Goal: Task Accomplishment & Management: Complete application form

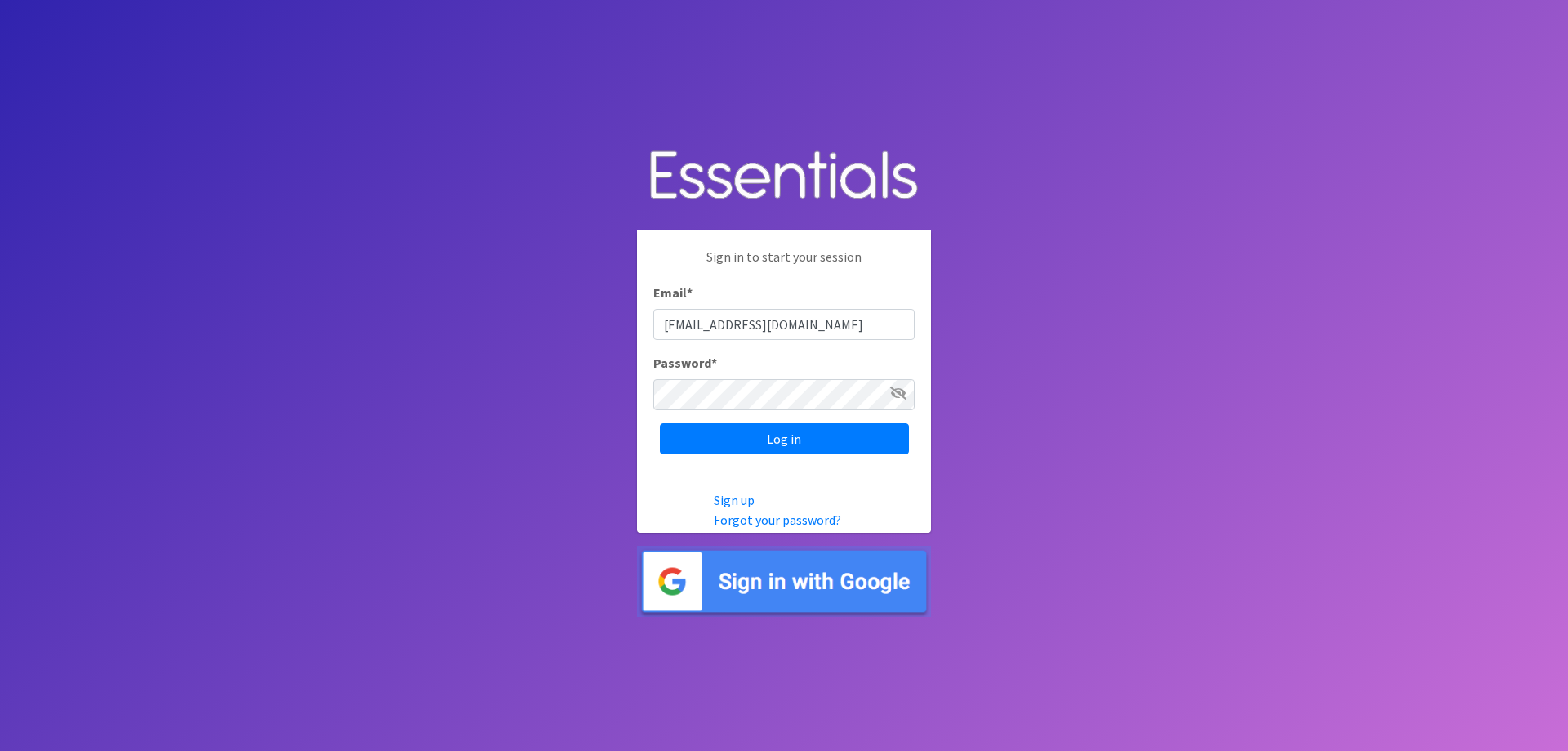
type input "[EMAIL_ADDRESS][DOMAIN_NAME]"
click at [659, 423] on input "Log in" at bounding box center [784, 439] width 249 height 31
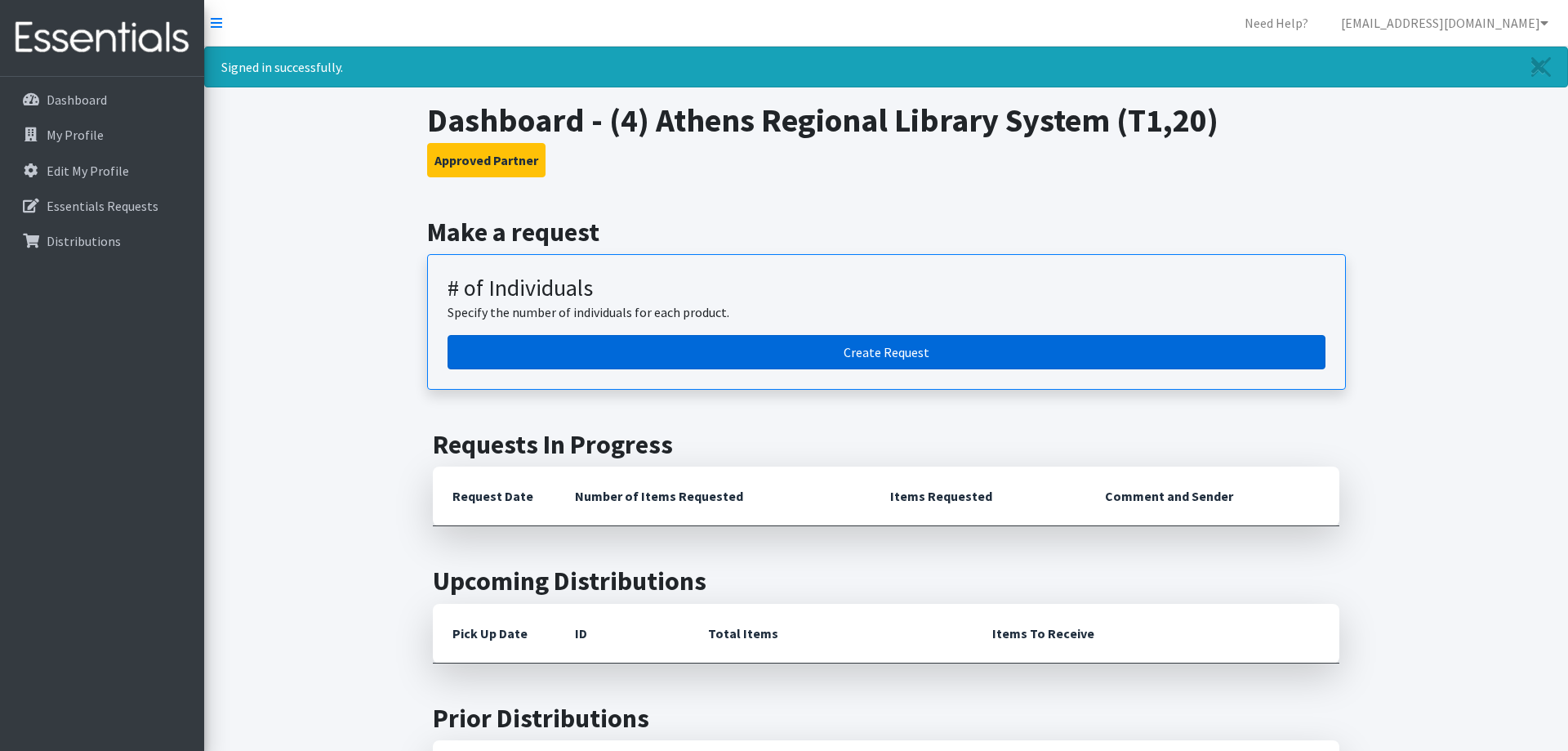
click at [811, 362] on link "Create Request" at bounding box center [886, 352] width 878 height 34
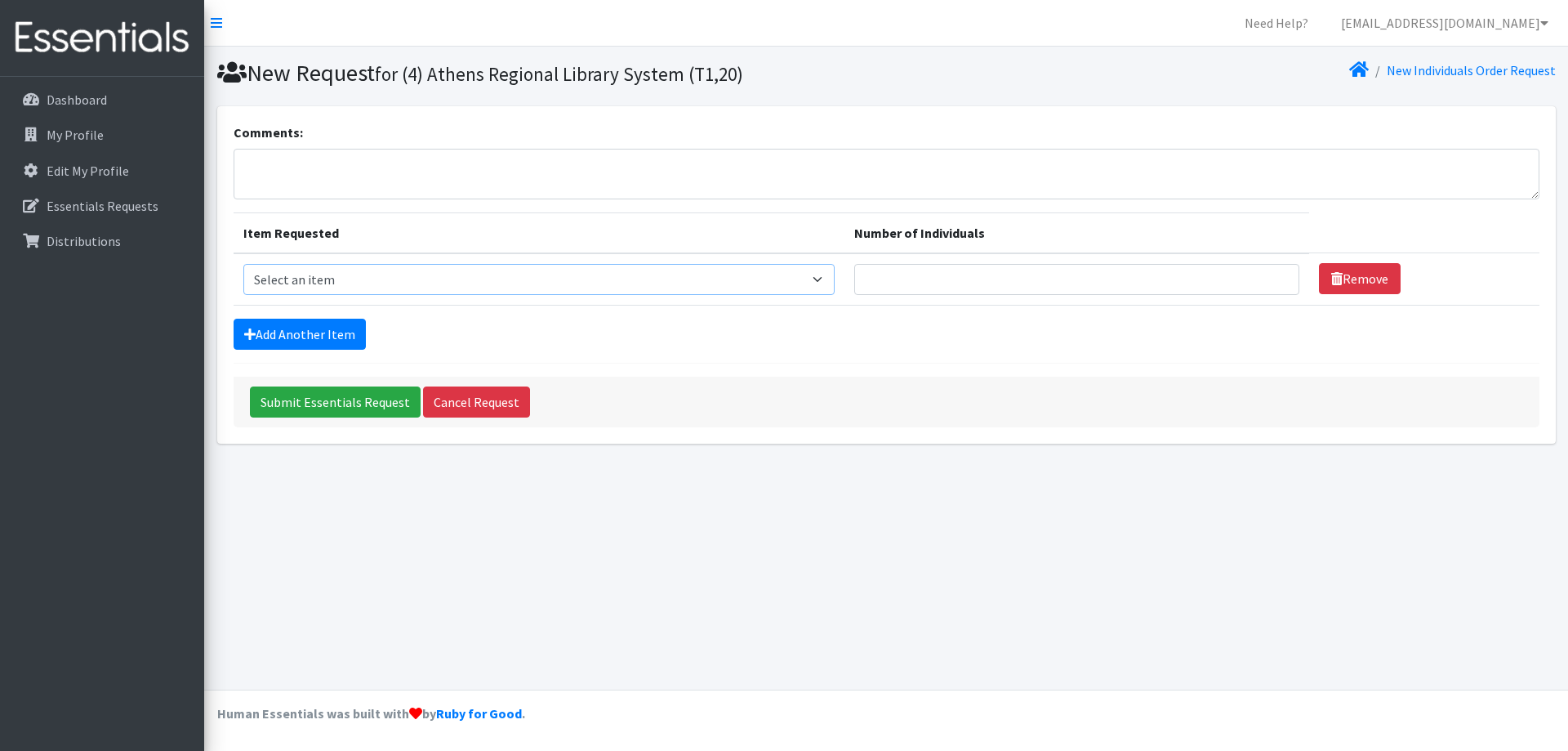
click at [243, 264] on select "Select an item A: Babies - Size 0 (Preemie) A: Babies - Size 01 (newborn) A: Ba…" at bounding box center [539, 279] width 591 height 31
select select "5613"
click option "A: Babies - Size 3" at bounding box center [0, 0] width 0 height 0
type input "1"
click at [1271, 273] on input "1" at bounding box center [1077, 279] width 445 height 31
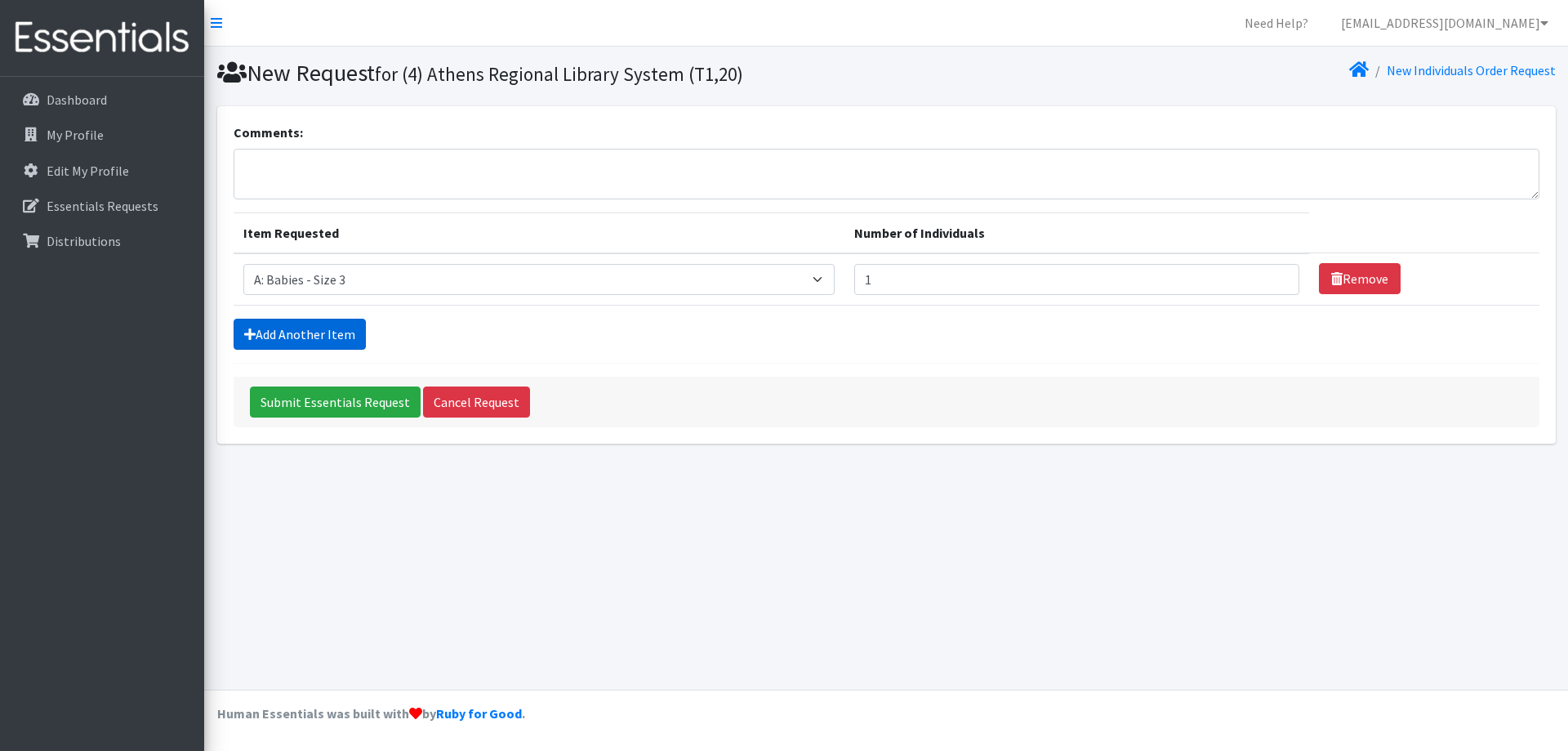
click at [307, 332] on link "Add Another Item" at bounding box center [299, 334] width 132 height 31
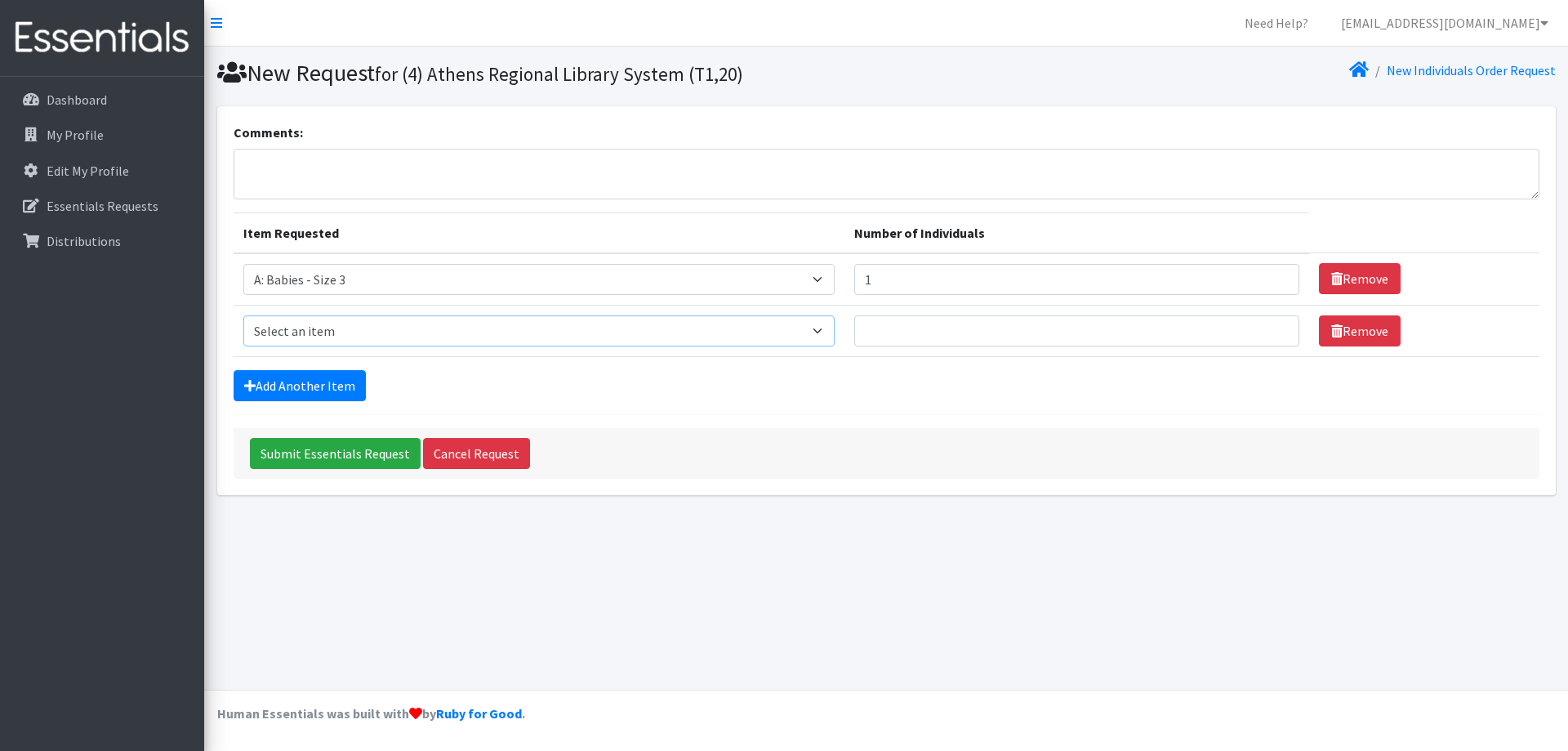
click at [243, 316] on select "Select an item A: Babies - Size 0 (Preemie) A: Babies - Size 01 (newborn) A: Ba…" at bounding box center [539, 331] width 591 height 31
select select "5617"
click option "A: Babies - Size 6" at bounding box center [0, 0] width 0 height 0
type input "1"
click at [1271, 329] on input "1" at bounding box center [1077, 331] width 445 height 31
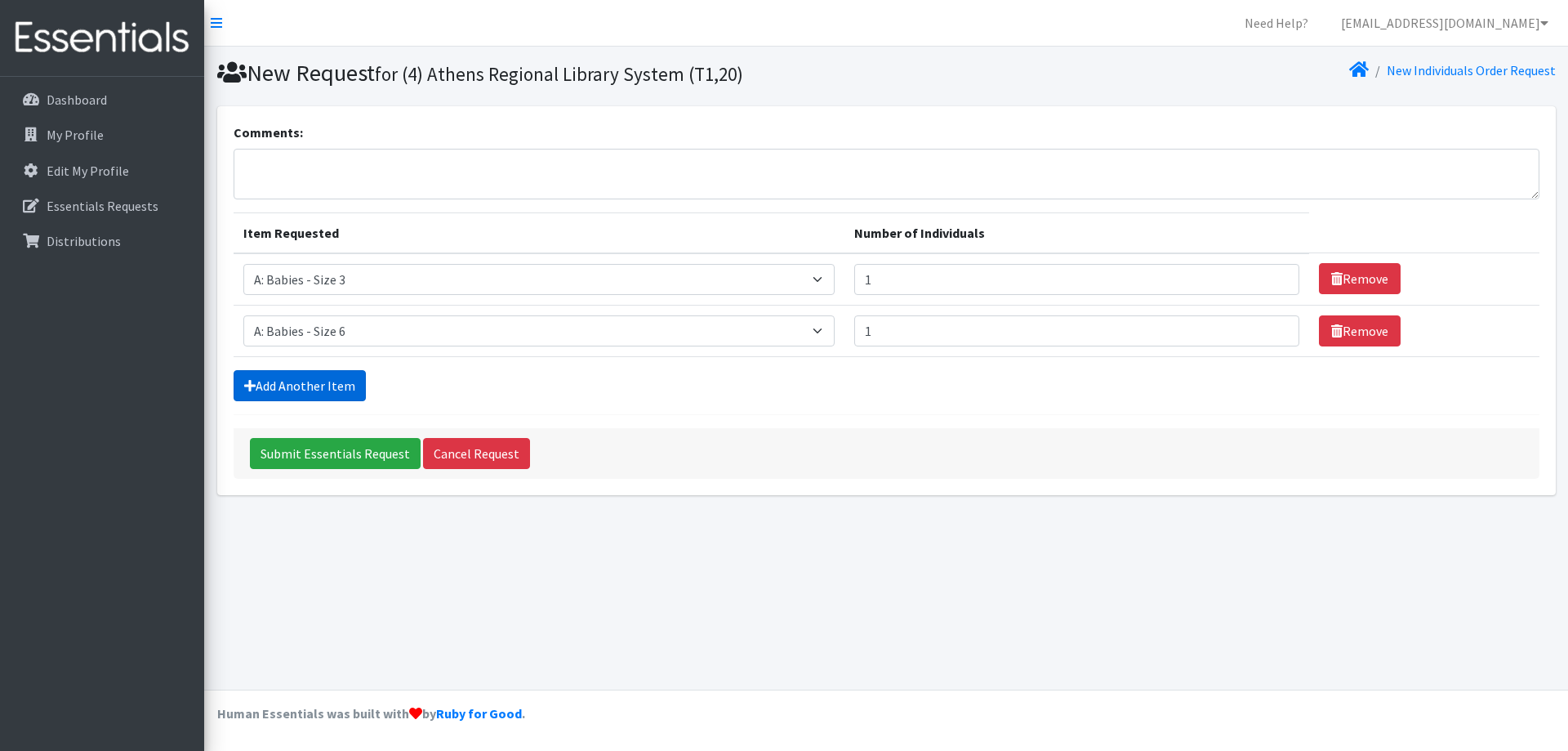
click at [283, 386] on link "Add Another Item" at bounding box center [299, 385] width 132 height 31
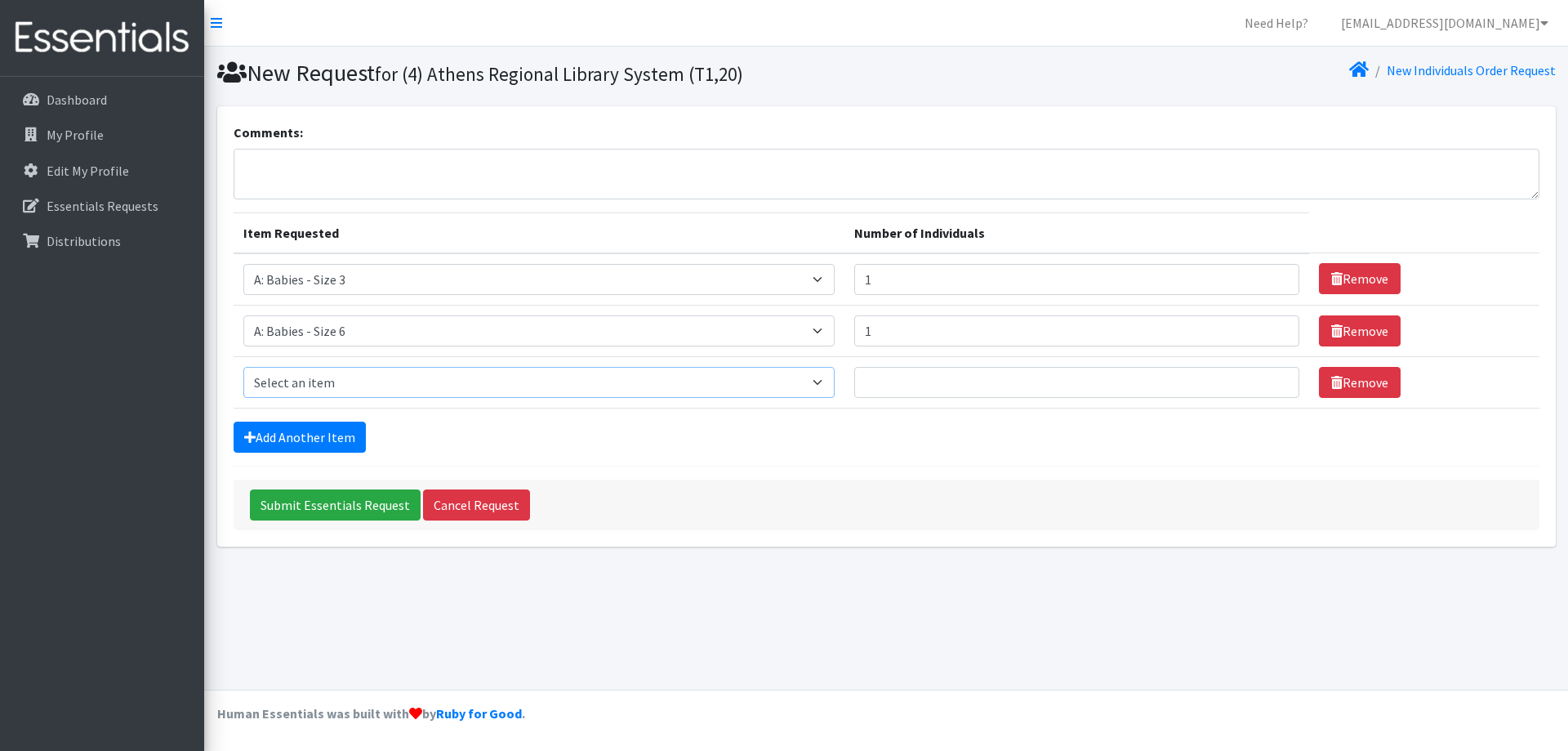
click at [243, 366] on select "Select an item A: Babies - Size 0 (Preemie) A: Babies - Size 01 (newborn) A: Ba…" at bounding box center [539, 382] width 591 height 31
select select "5598"
click option "B: Toddlers - Pull-Ups2 (Large -3T-4T)" at bounding box center [0, 0] width 0 height 0
click at [1266, 377] on input "1" at bounding box center [1077, 382] width 445 height 31
type input "2"
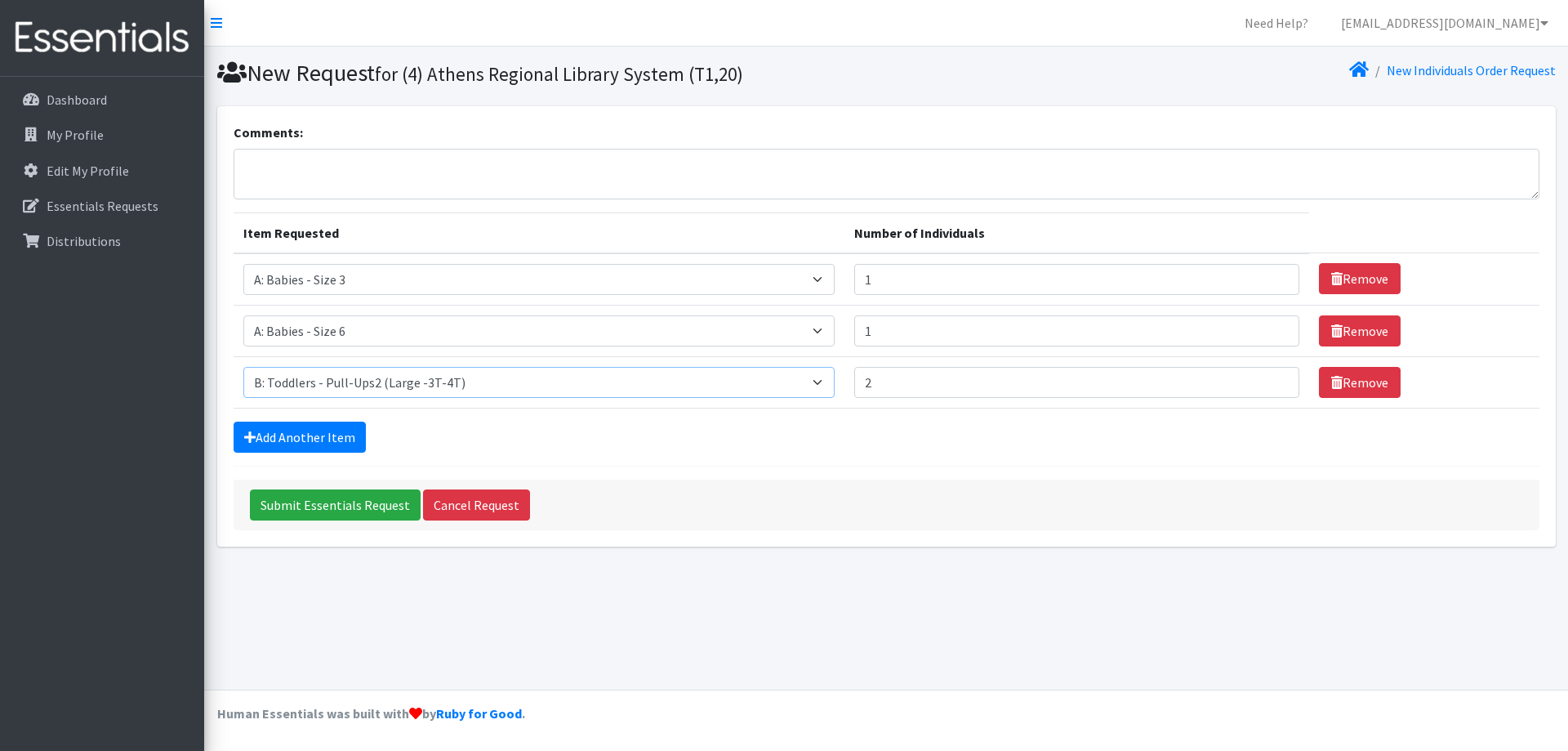
click at [1267, 377] on input "2" at bounding box center [1077, 382] width 445 height 31
click at [342, 433] on link "Add Another Item" at bounding box center [299, 437] width 132 height 31
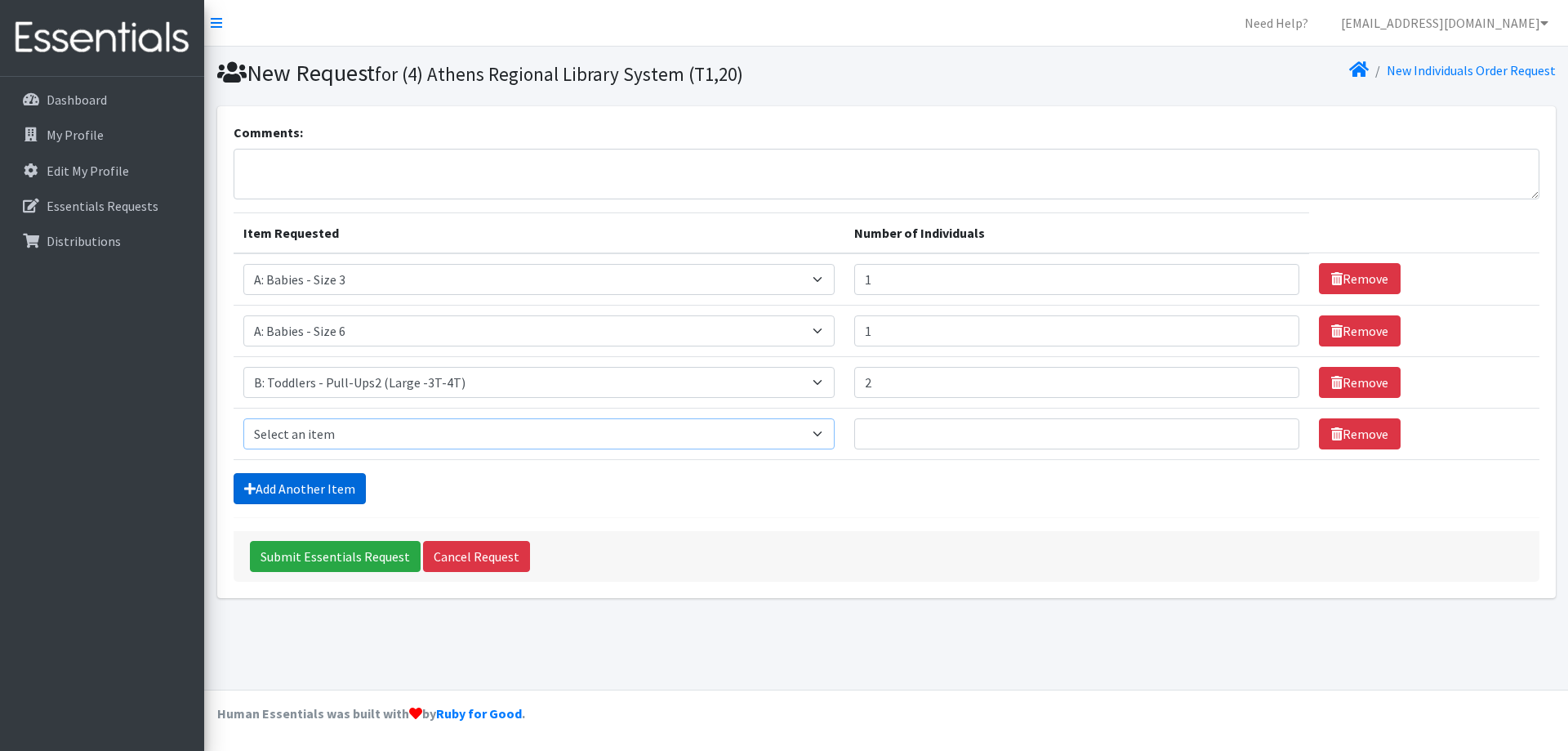
click at [243, 418] on select "Select an item A: Babies - Size 0 (Preemie) A: Babies - Size 01 (newborn) A: Ba…" at bounding box center [539, 434] width 591 height 31
select select "5599"
click option "B: Toddlers - Pull-Ups3 (XL - 4T-5T)" at bounding box center [0, 0] width 0 height 0
click at [1273, 429] on input "1" at bounding box center [1077, 434] width 445 height 31
type input "2"
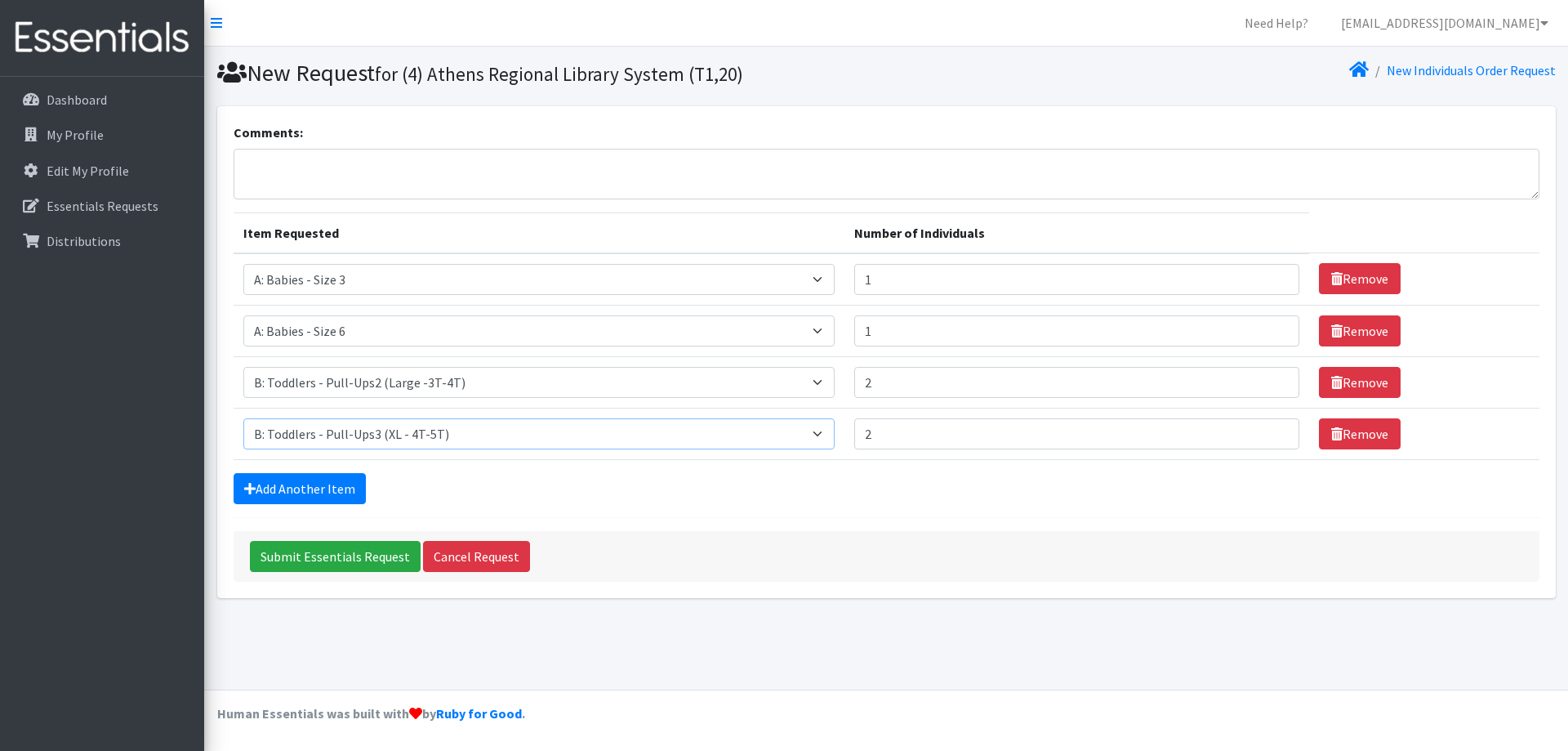
click at [1273, 429] on input "2" at bounding box center [1077, 434] width 445 height 31
click at [317, 553] on input "Submit Essentials Request" at bounding box center [335, 556] width 171 height 31
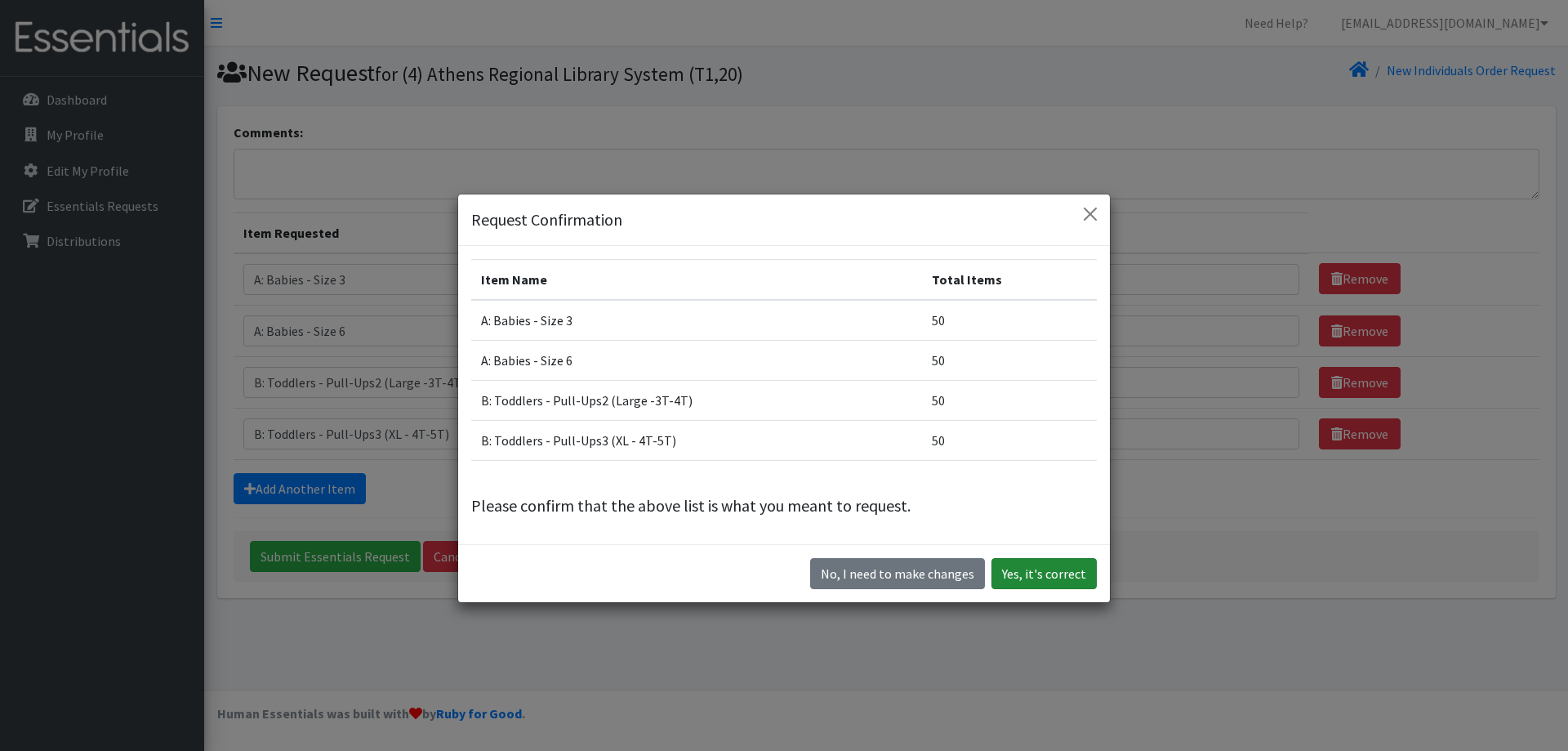
click at [1074, 572] on button "Yes, it's correct" at bounding box center [1044, 573] width 105 height 31
